Goal: Information Seeking & Learning: Learn about a topic

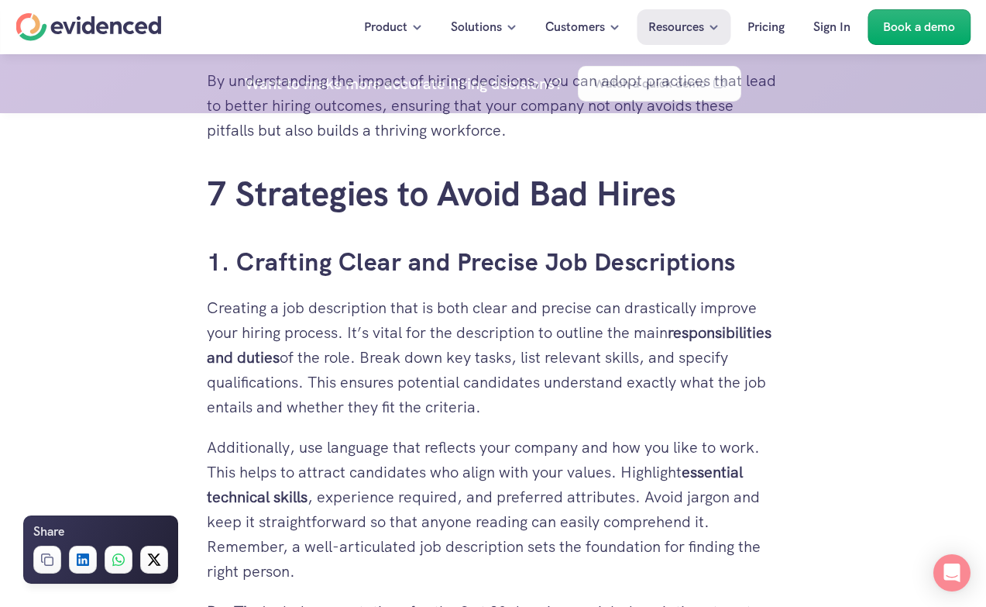
scroll to position [2402, 0]
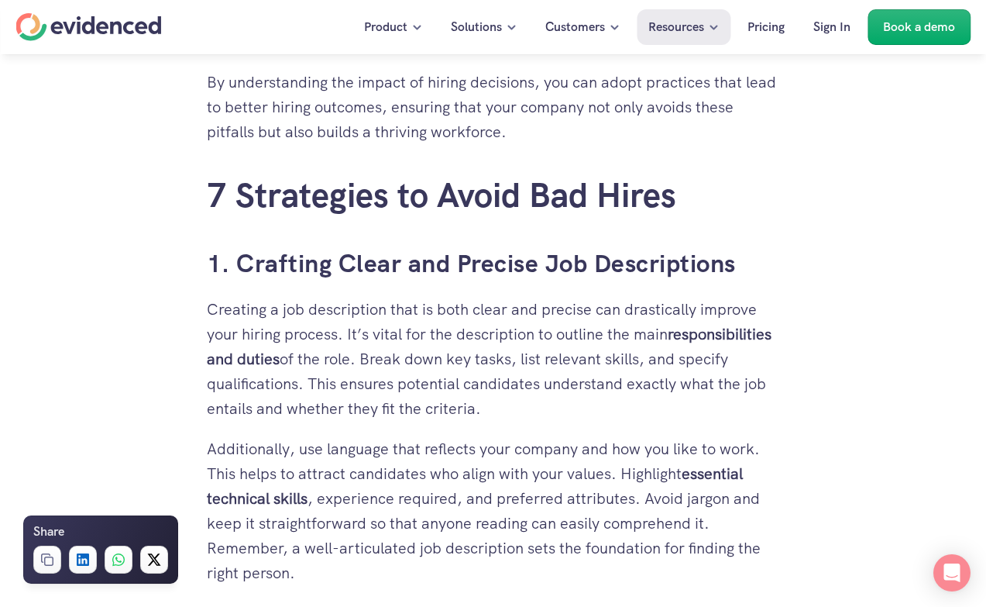
drag, startPoint x: 186, startPoint y: 260, endPoint x: 195, endPoint y: 260, distance: 9.3
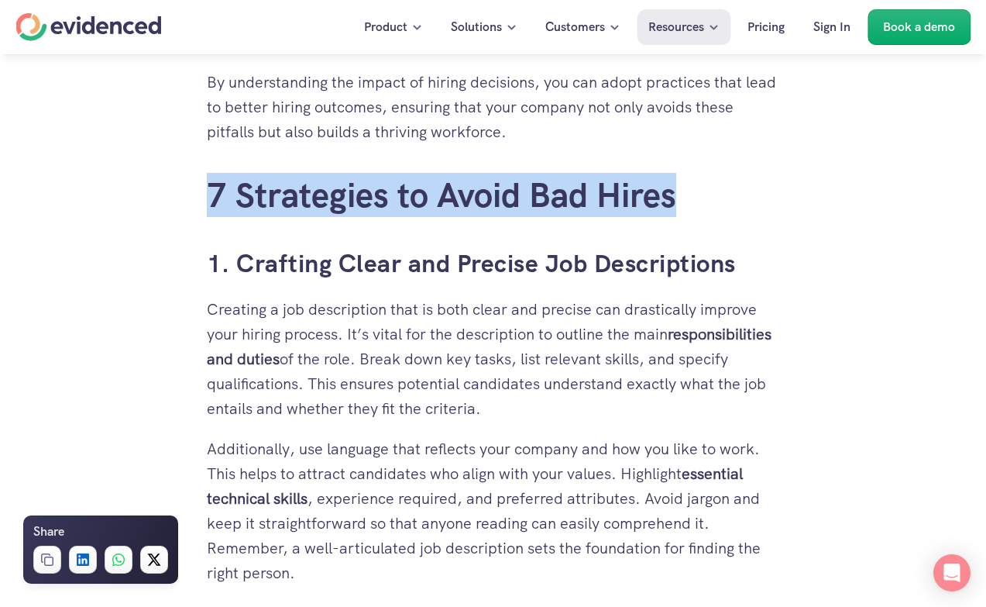
drag, startPoint x: 200, startPoint y: 189, endPoint x: 826, endPoint y: 163, distance: 626.7
copy link "7 Strategies to Avoid Bad Hires"
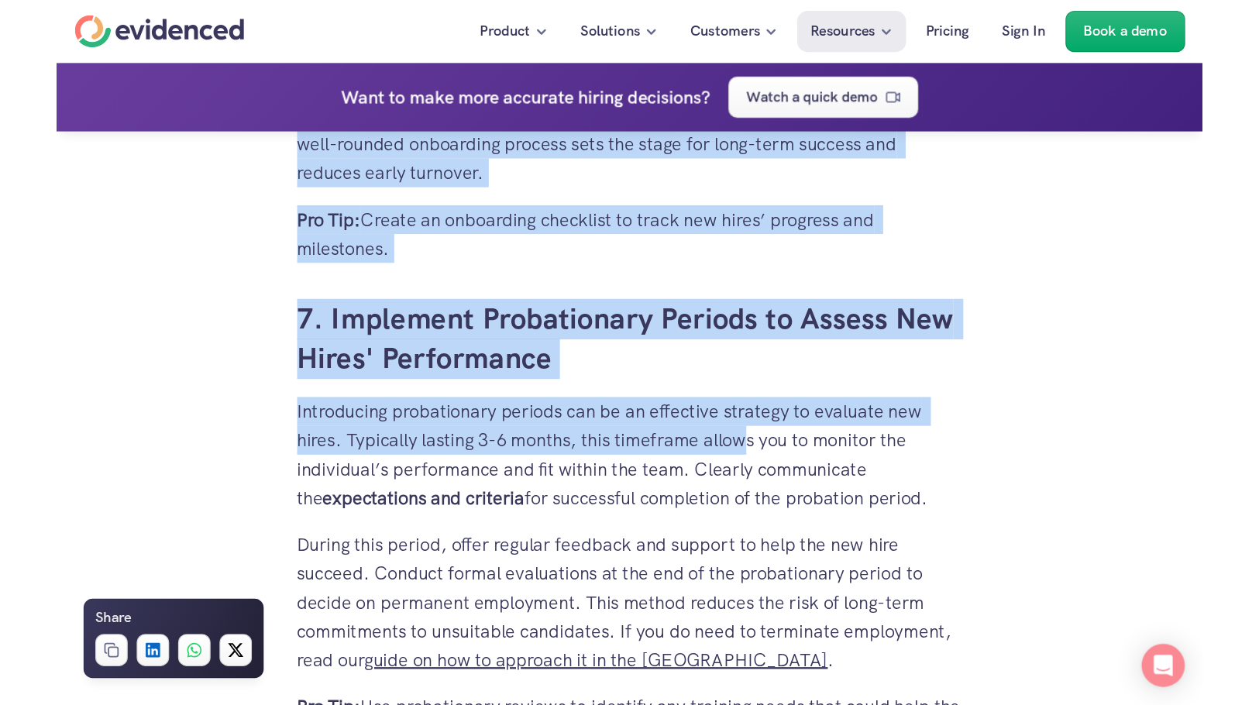
scroll to position [4804, 0]
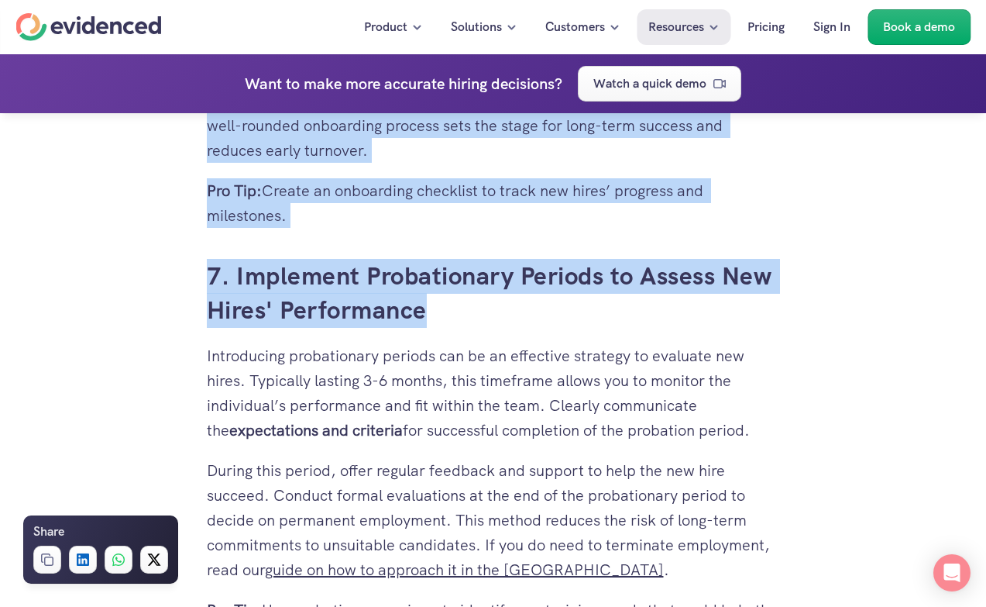
drag, startPoint x: 196, startPoint y: 193, endPoint x: 456, endPoint y: 321, distance: 289.4
copy div "1 Loremipsum do Sitam Con Adipi 9. Elitsedd Eiusm tem Incidid Utl Etdoloremagn …"
